Goal: Communication & Community: Ask a question

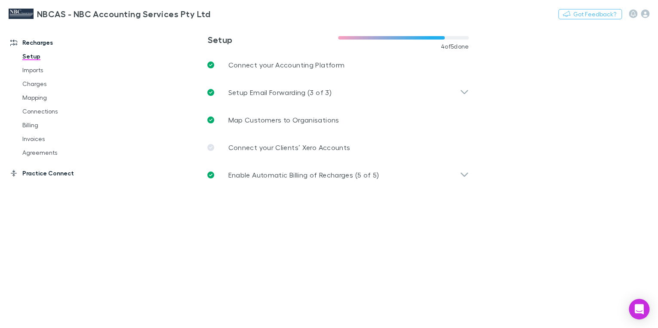
click at [28, 174] on link "Practice Connect" at bounding box center [57, 173] width 110 height 14
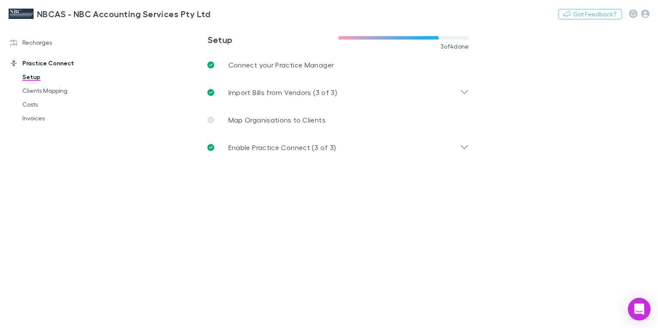
click at [636, 313] on icon "Open Intercom Messenger" at bounding box center [639, 309] width 10 height 11
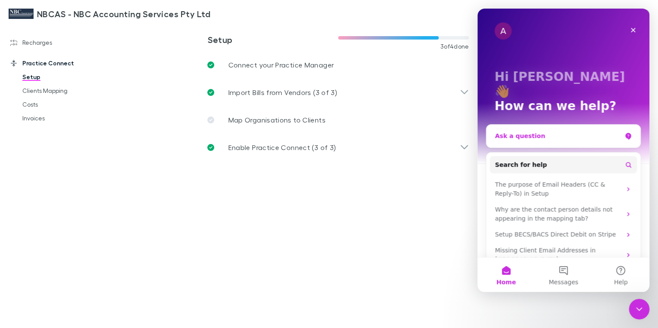
click at [513, 132] on div "Ask a question" at bounding box center [558, 136] width 126 height 9
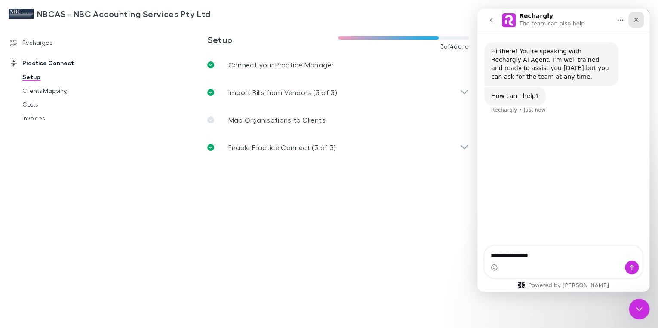
type textarea "**********"
click at [632, 21] on icon "Close" at bounding box center [635, 19] width 7 height 7
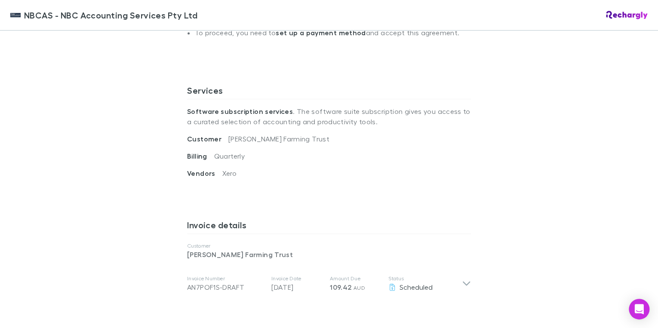
scroll to position [344, 0]
